Goal: Check status

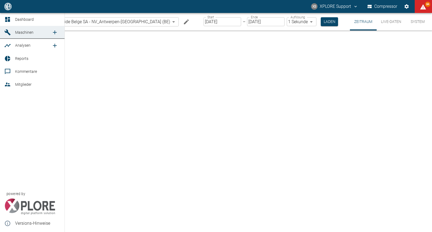
click at [16, 20] on span "Dashboard" at bounding box center [24, 19] width 19 height 4
